Goal: Task Accomplishment & Management: Use online tool/utility

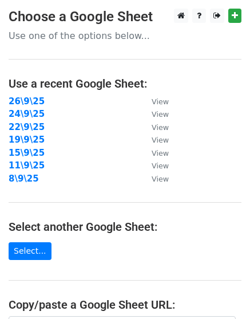
scroll to position [191, 0]
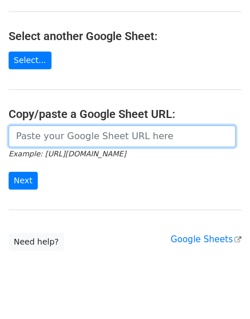
drag, startPoint x: 0, startPoint y: 0, endPoint x: 77, endPoint y: 136, distance: 156.3
click at [77, 135] on input "url" at bounding box center [122, 136] width 227 height 22
paste input "[URL][DOMAIN_NAME]"
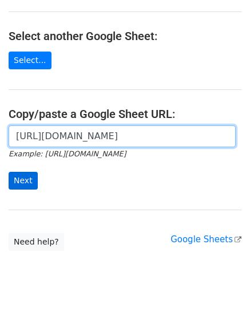
scroll to position [0, 268]
type input "https://docs.google.com/spreadsheets/d/1MJHWgO4ZCADEy3d6OZCge3KJOVXbnMiTCzOHo6l…"
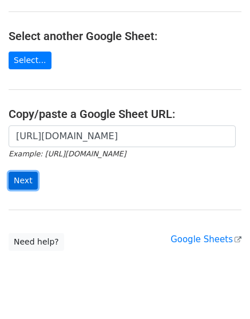
click at [19, 185] on input "Next" at bounding box center [23, 181] width 29 height 18
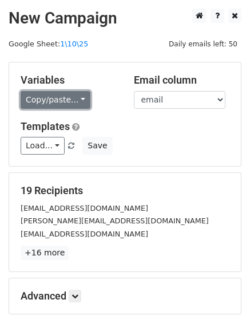
click at [64, 94] on link "Copy/paste..." at bounding box center [56, 100] width 70 height 18
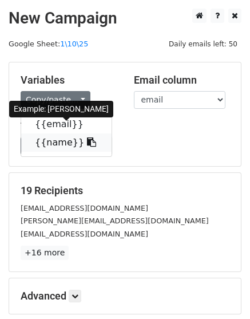
click at [35, 142] on link "{{name}}" at bounding box center [66, 142] width 90 height 18
